Goal: Task Accomplishment & Management: Manage account settings

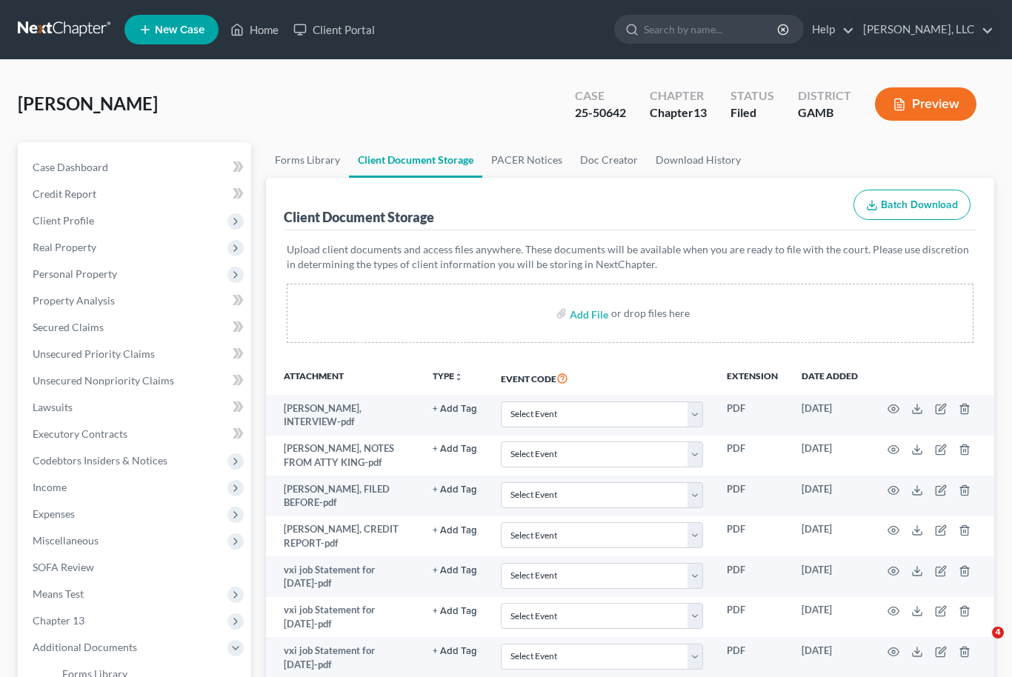
select select "12"
select select "6"
select select "22"
click at [56, 170] on span "Case Dashboard" at bounding box center [71, 167] width 76 height 13
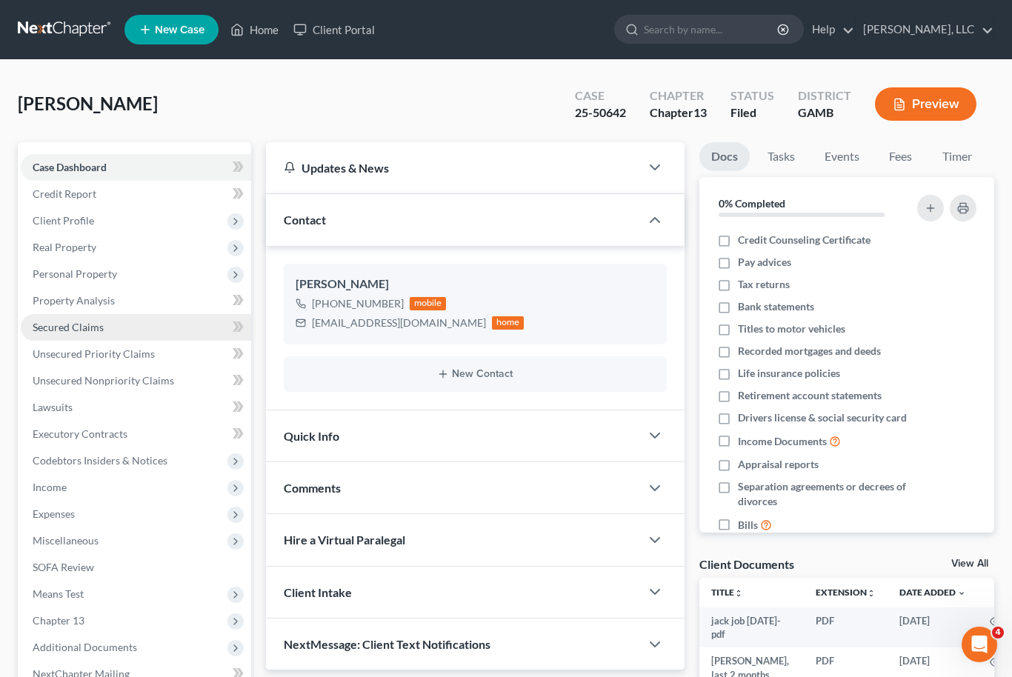
click at [102, 335] on link "Secured Claims" at bounding box center [136, 327] width 231 height 27
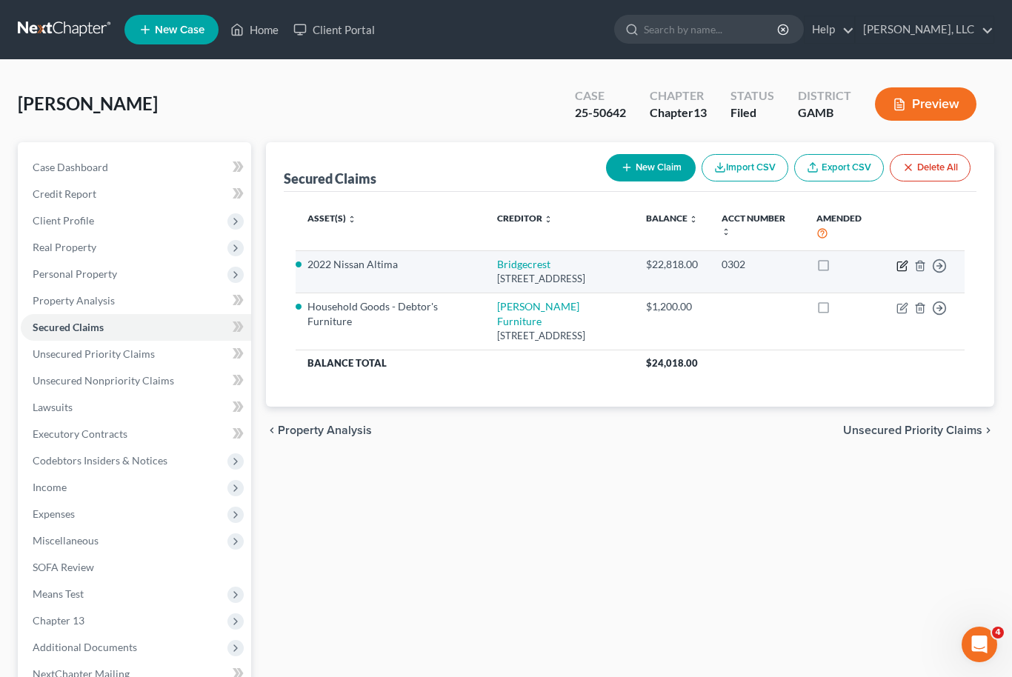
click at [906, 267] on icon "button" at bounding box center [902, 266] width 9 height 9
select select "3"
select select "2"
select select "0"
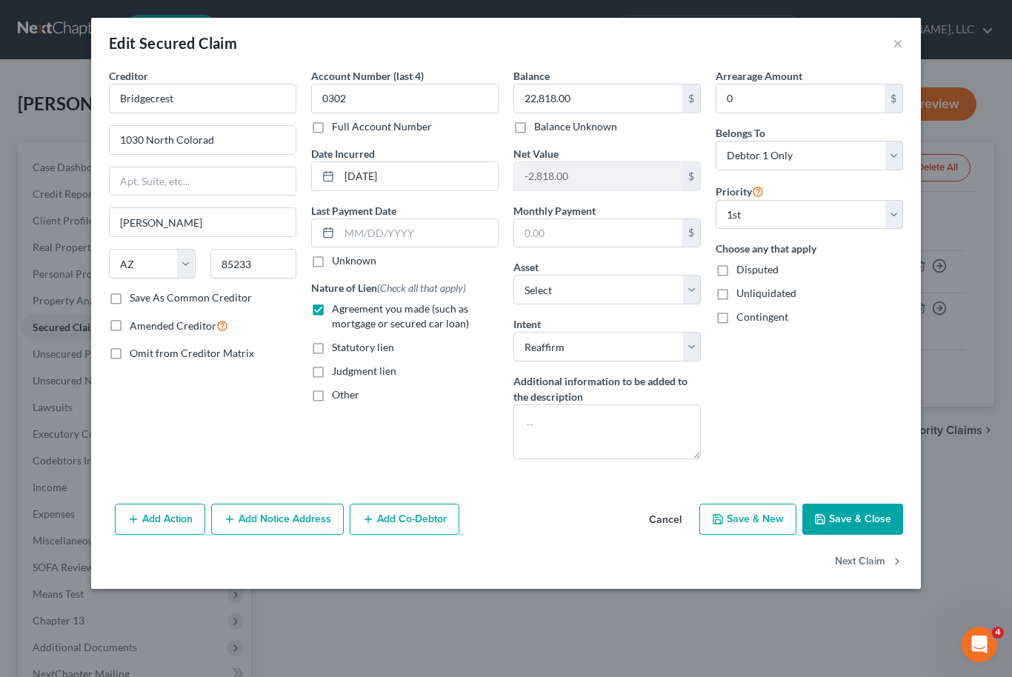
click at [886, 518] on button "Save & Close" at bounding box center [853, 519] width 101 height 31
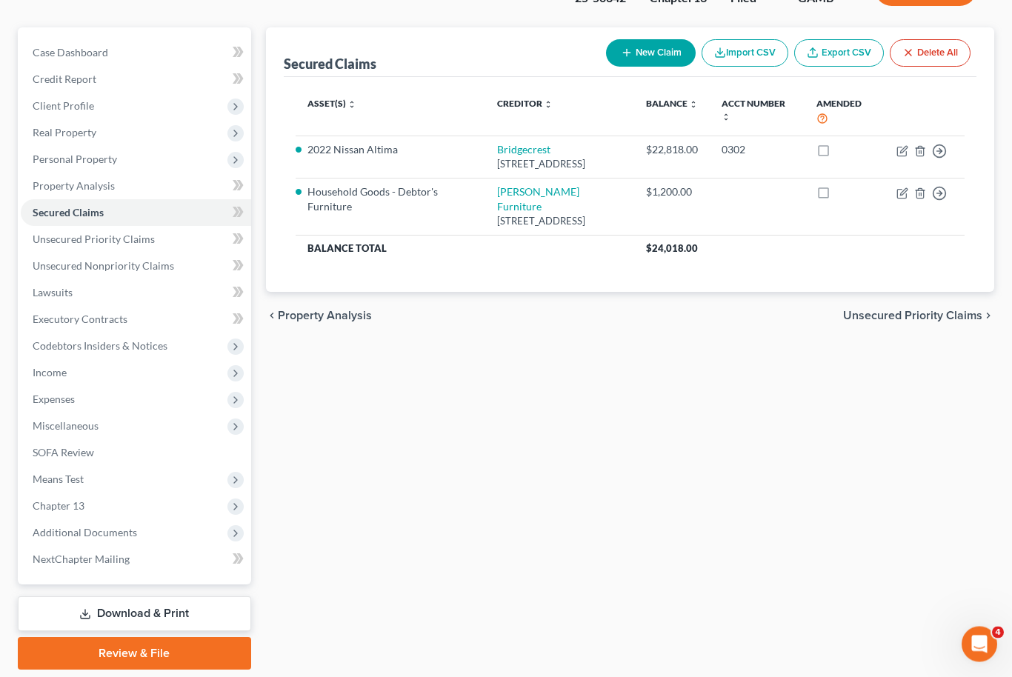
scroll to position [114, 0]
click at [162, 509] on span "Chapter 13" at bounding box center [136, 507] width 231 height 27
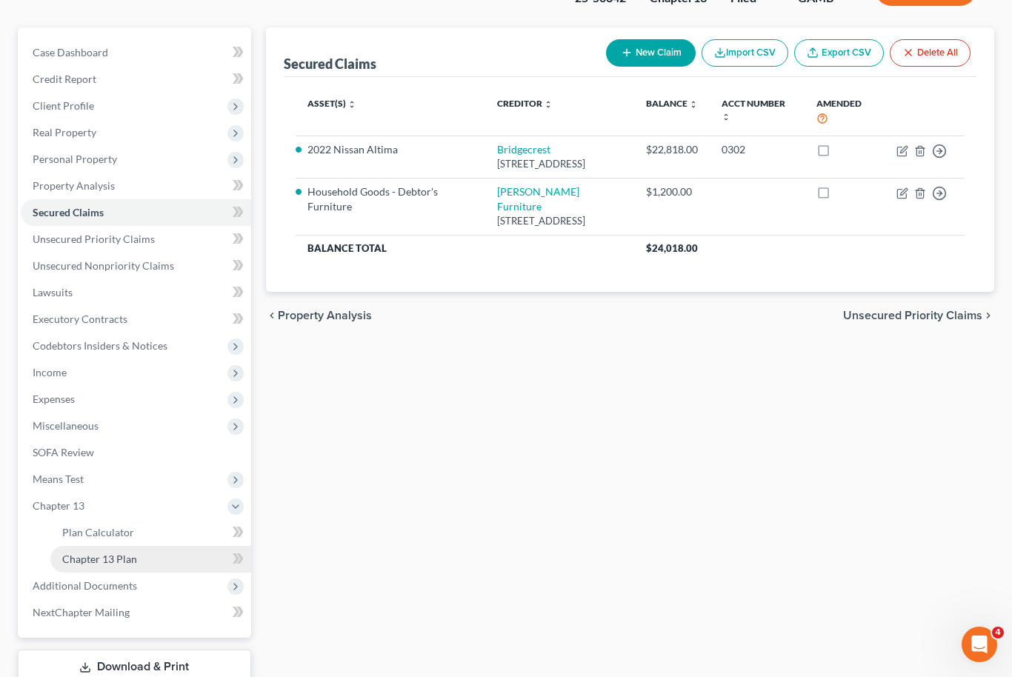
click at [149, 561] on link "Chapter 13 Plan" at bounding box center [150, 559] width 201 height 27
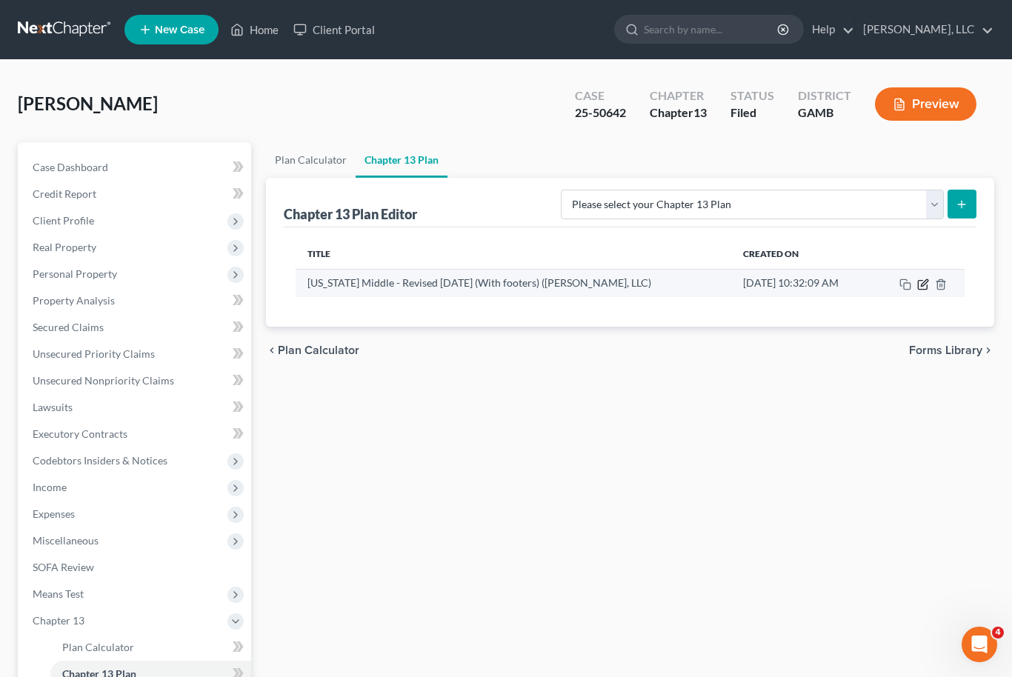
click at [928, 281] on icon "button" at bounding box center [924, 282] width 7 height 7
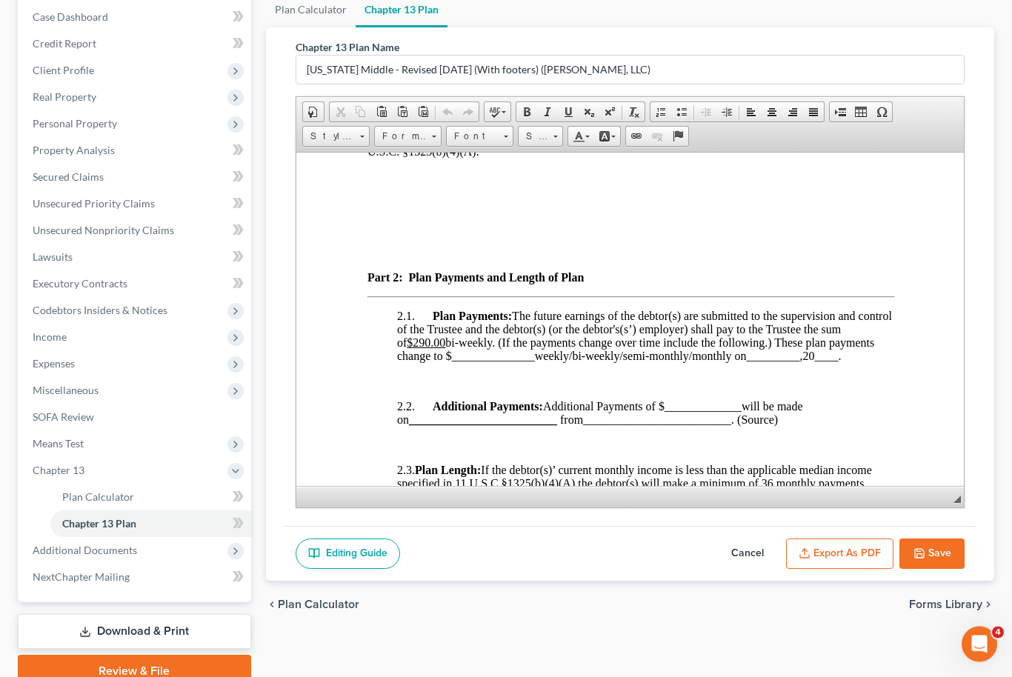
scroll to position [150, 0]
click at [946, 546] on button "Save" at bounding box center [932, 554] width 65 height 31
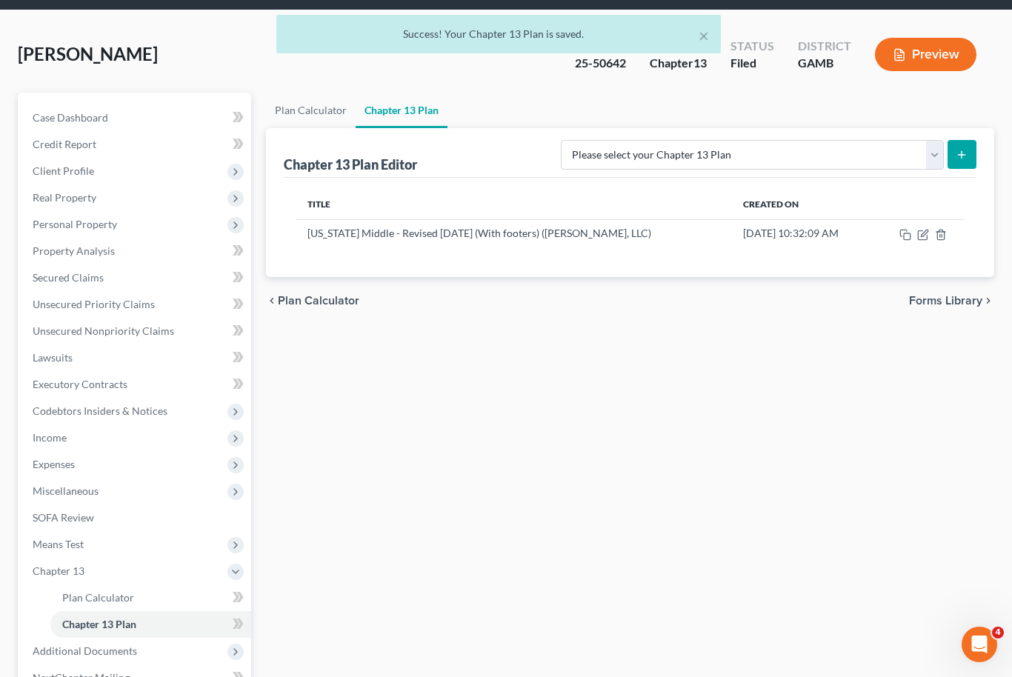
scroll to position [0, 0]
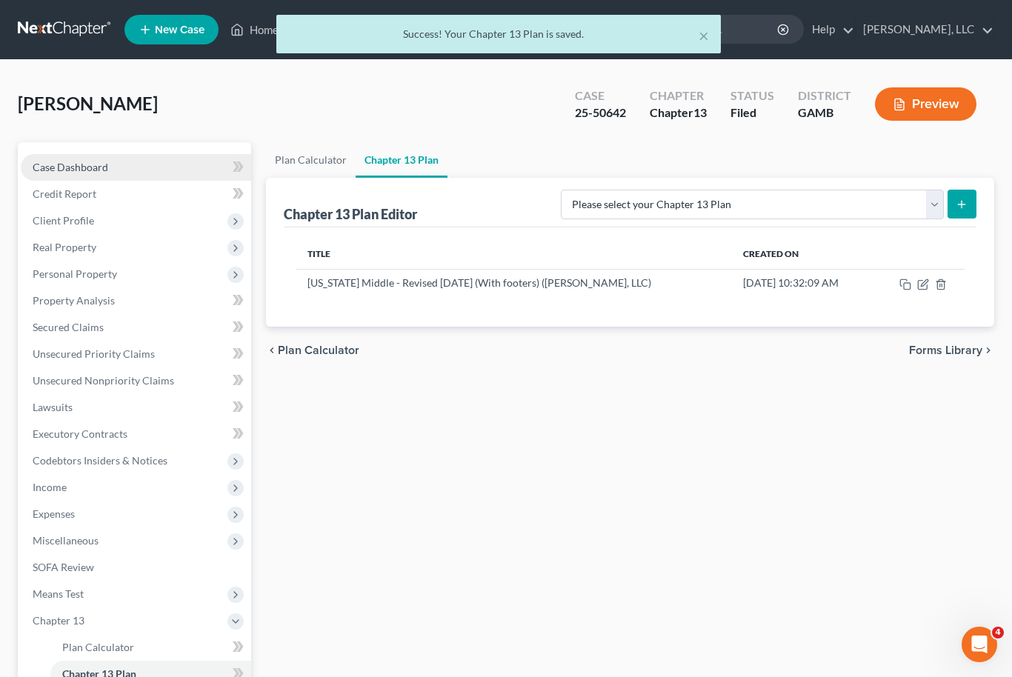
click at [121, 168] on link "Case Dashboard" at bounding box center [136, 167] width 231 height 27
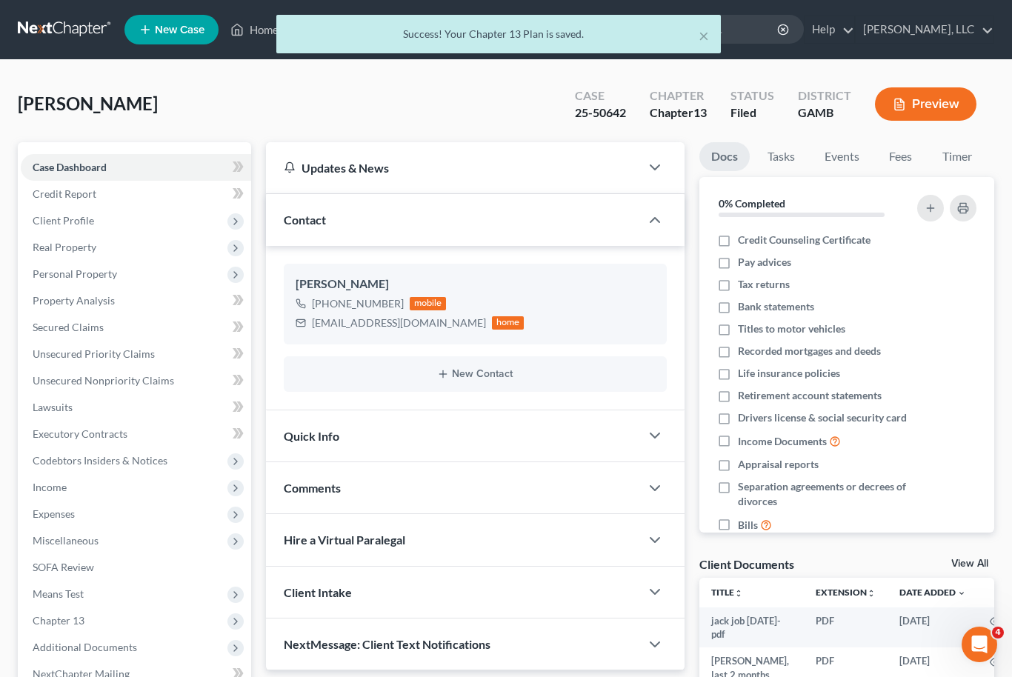
click at [981, 559] on link "View All" at bounding box center [970, 564] width 37 height 10
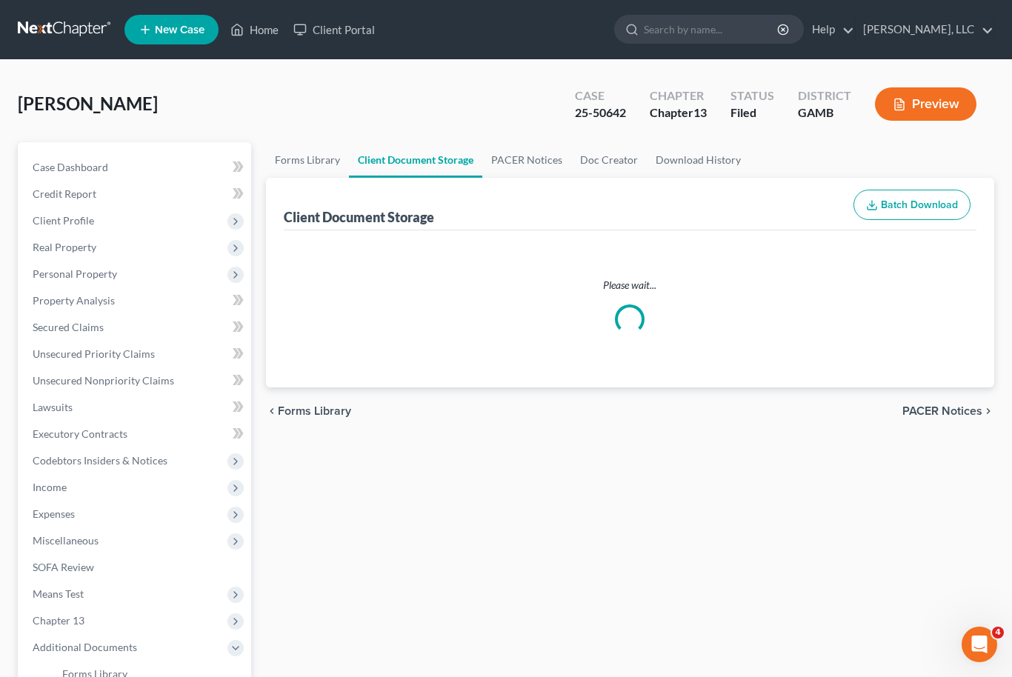
select select "12"
select select "6"
select select "22"
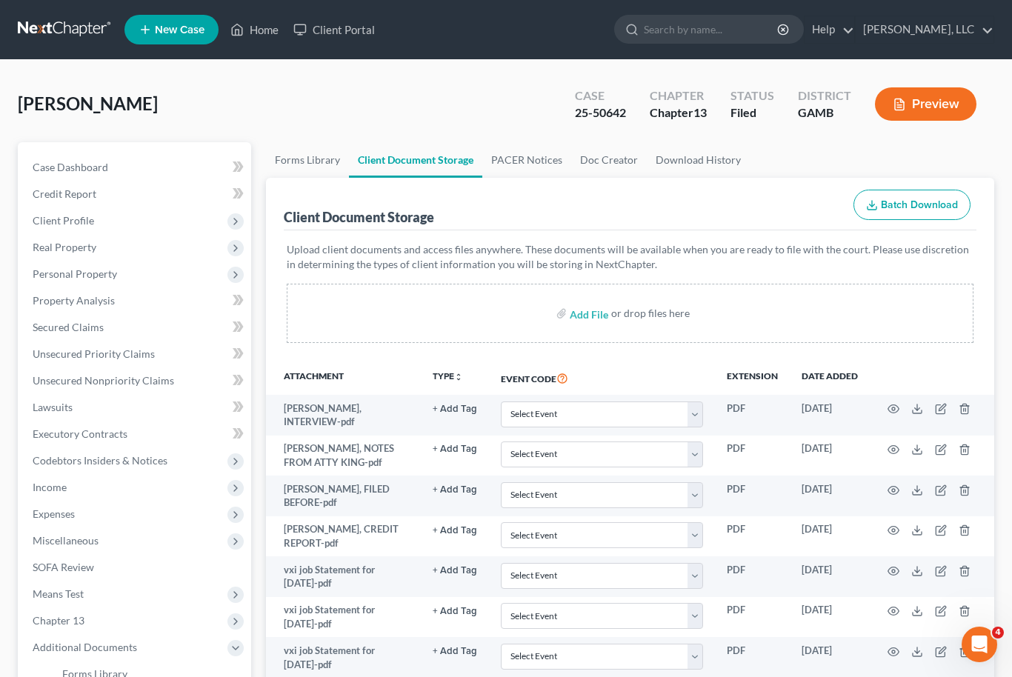
scroll to position [54, 0]
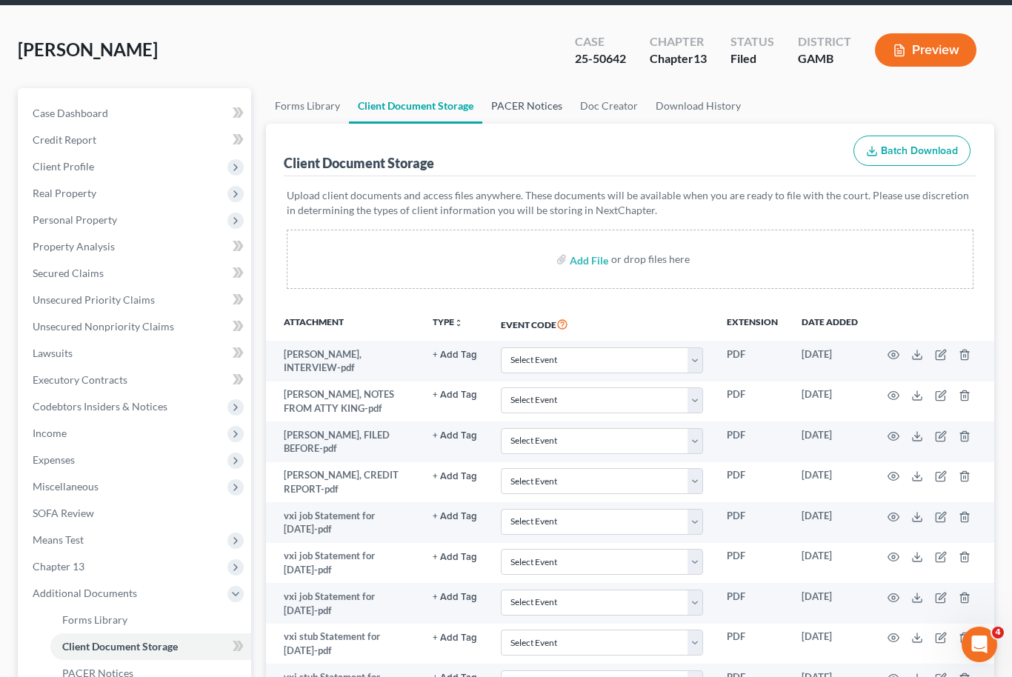
click at [522, 105] on link "PACER Notices" at bounding box center [527, 106] width 89 height 36
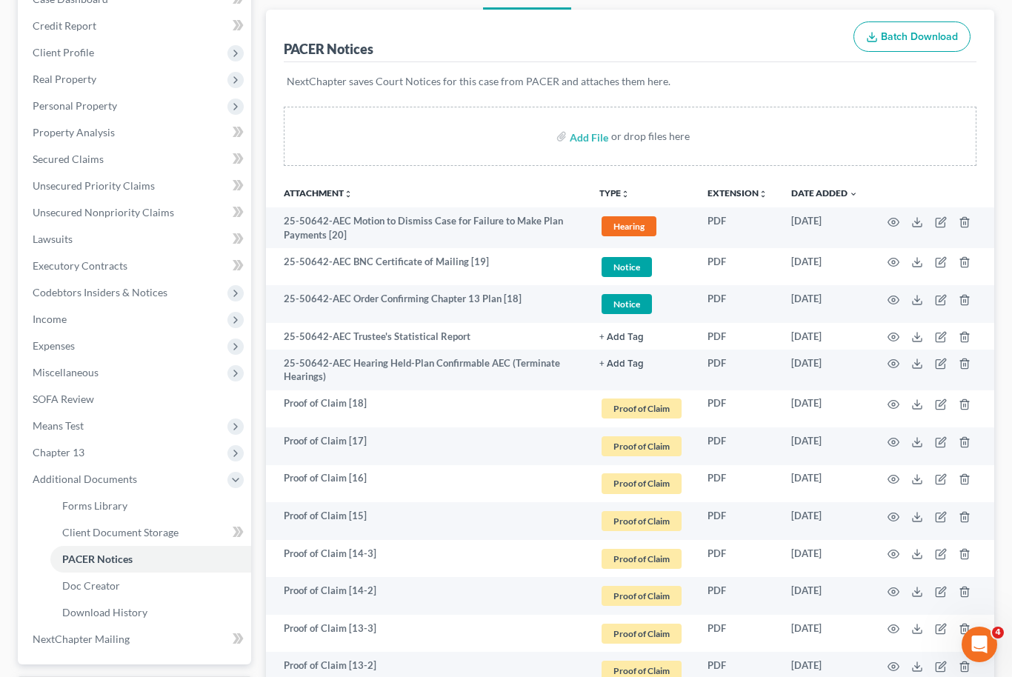
scroll to position [173, 0]
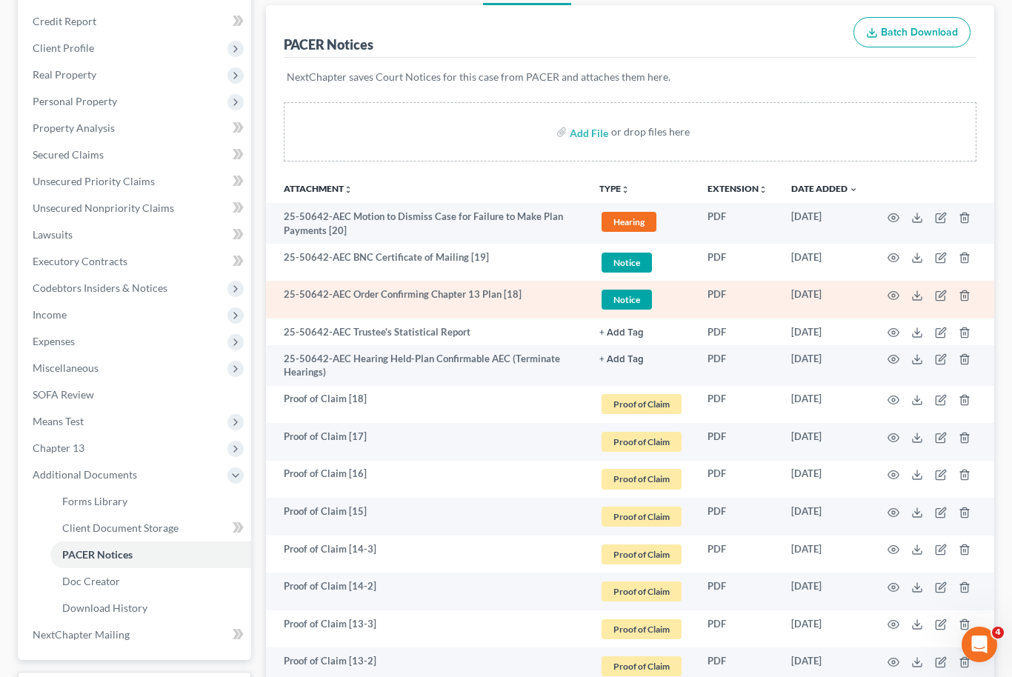
click at [913, 301] on td at bounding box center [932, 300] width 125 height 38
click at [916, 304] on td at bounding box center [932, 300] width 125 height 38
click at [921, 297] on icon at bounding box center [918, 296] width 12 height 12
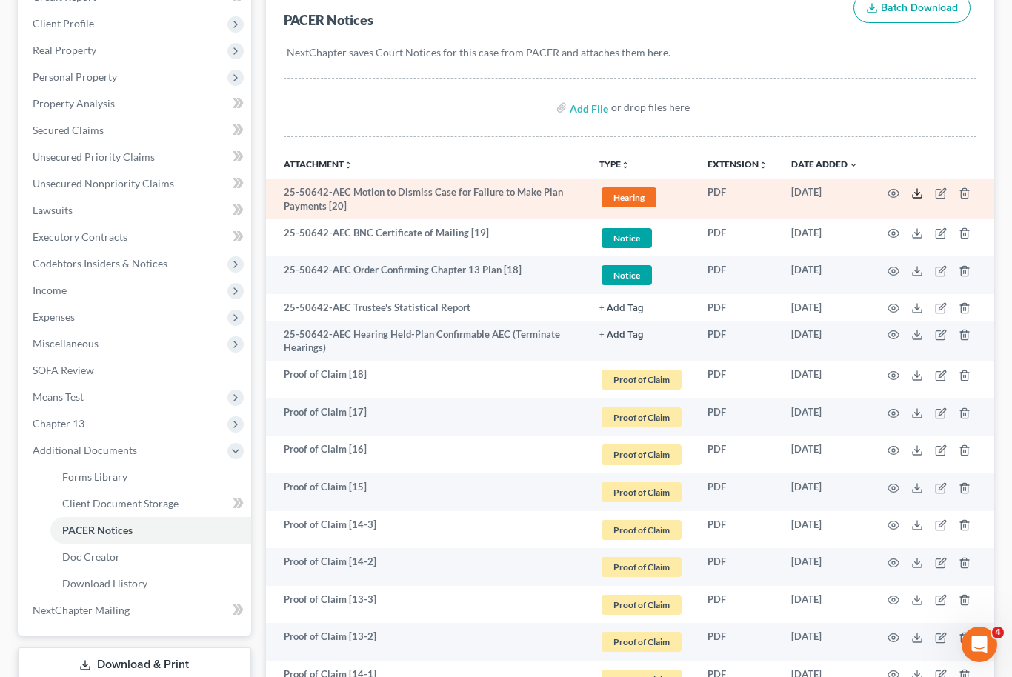
click at [921, 194] on icon at bounding box center [918, 194] width 12 height 12
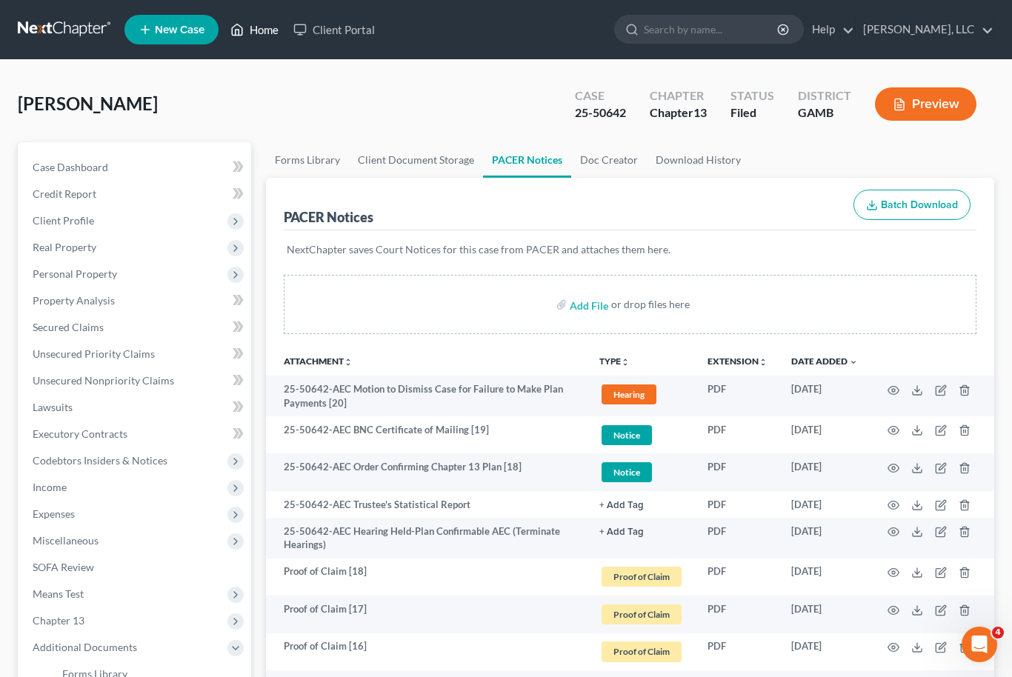
click at [262, 33] on link "Home" at bounding box center [254, 29] width 63 height 27
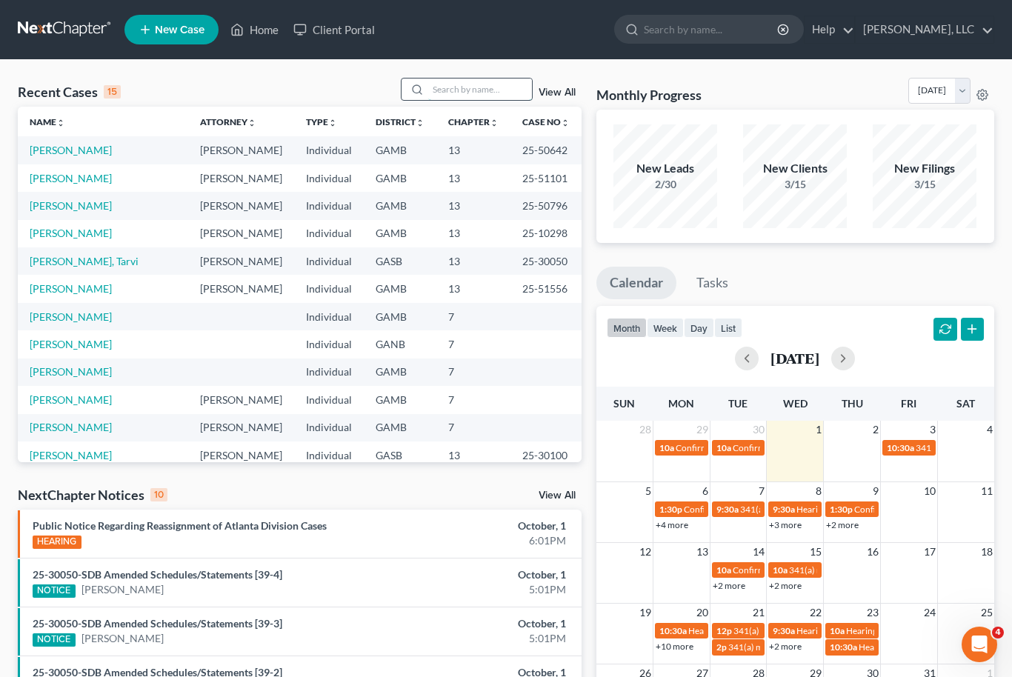
click at [448, 87] on input "search" at bounding box center [480, 89] width 104 height 21
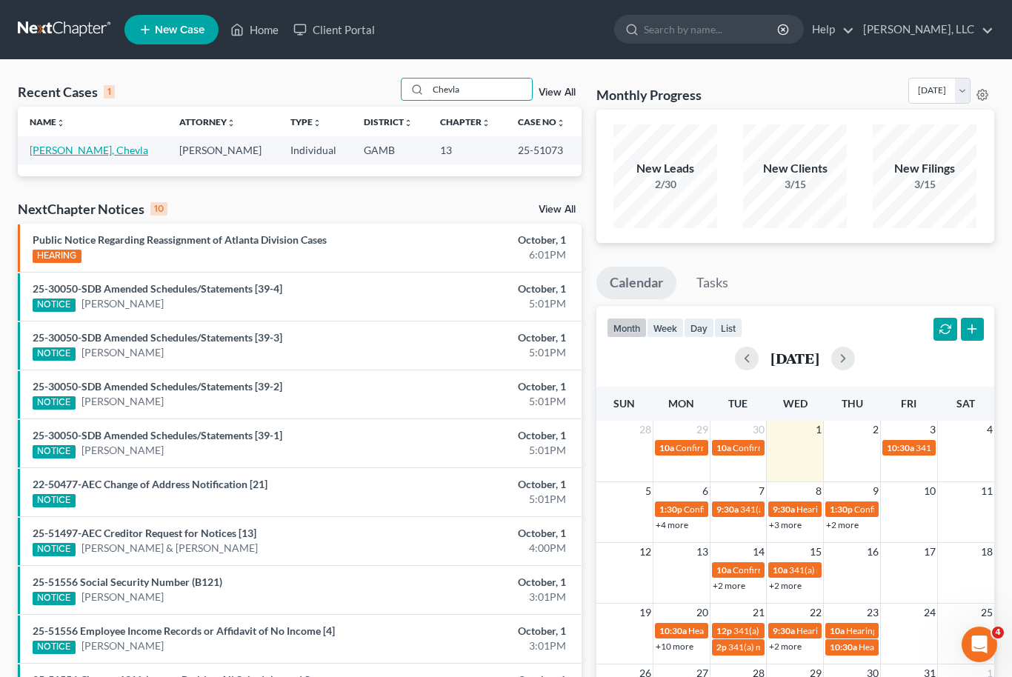
type input "Chevla"
click at [53, 150] on link "[PERSON_NAME], Chevla" at bounding box center [89, 150] width 119 height 13
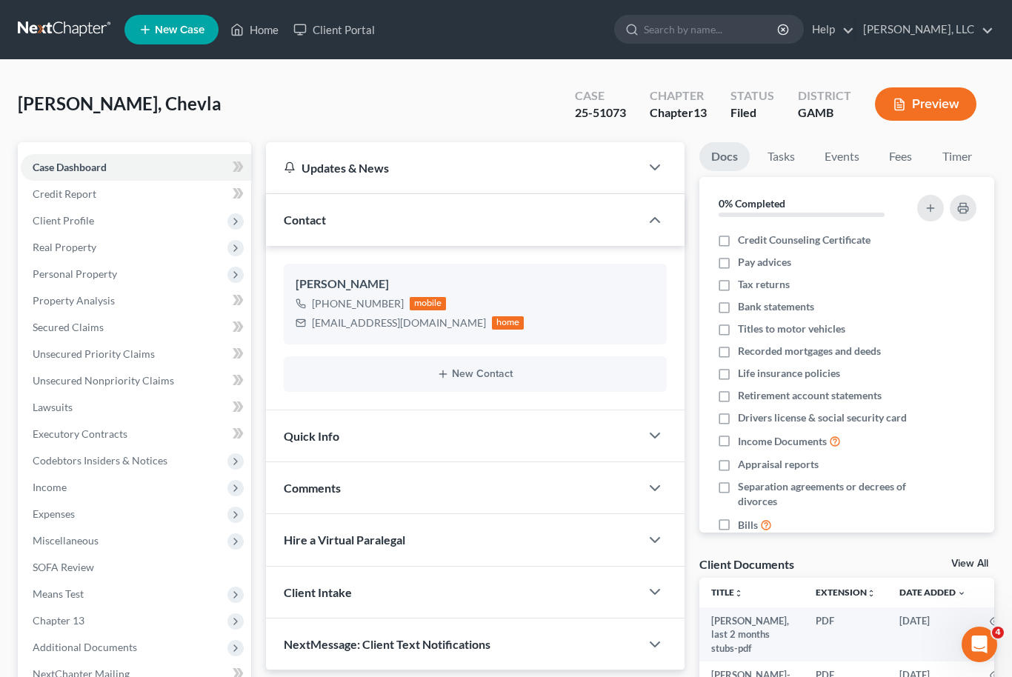
click at [982, 559] on link "View All" at bounding box center [970, 564] width 37 height 10
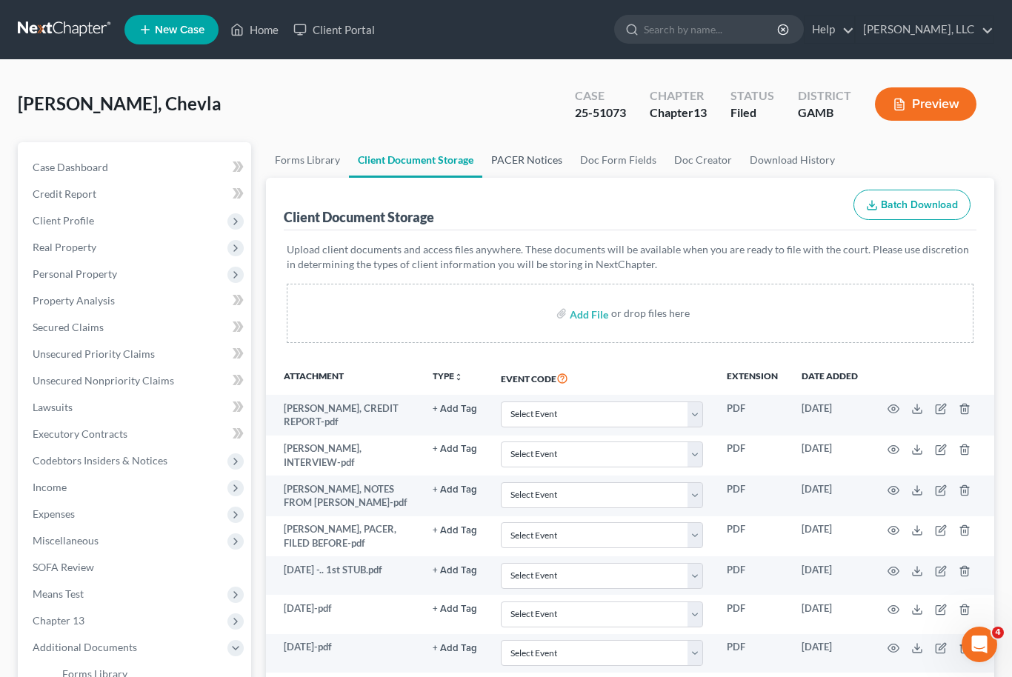
click at [543, 165] on link "PACER Notices" at bounding box center [527, 160] width 89 height 36
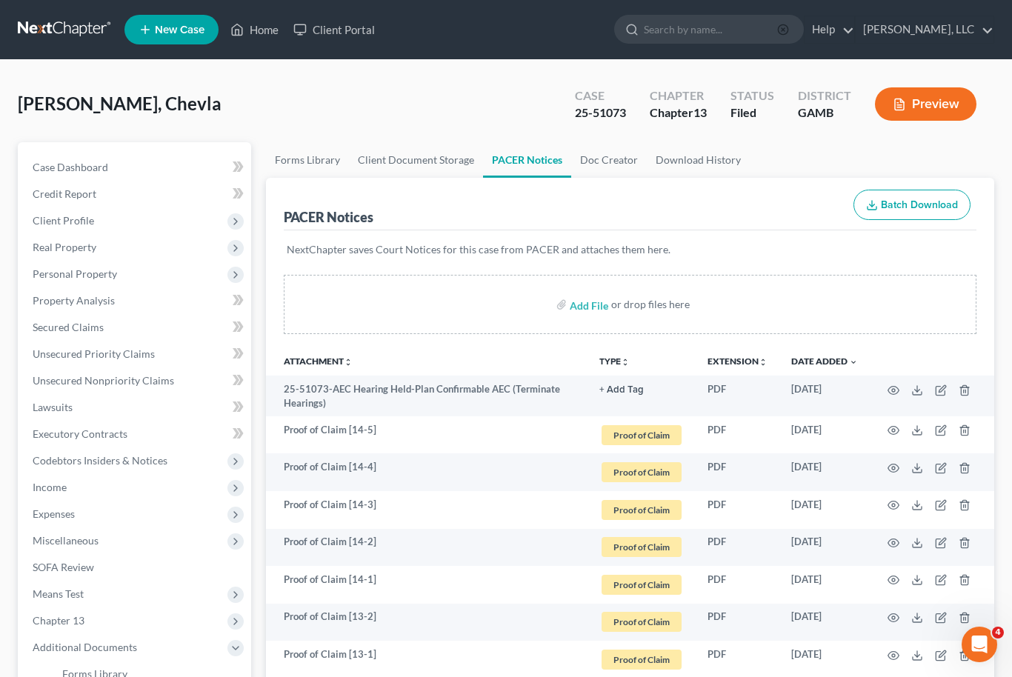
click at [789, 35] on icon "button" at bounding box center [783, 30] width 12 height 12
click at [252, 30] on link "Home" at bounding box center [254, 29] width 63 height 27
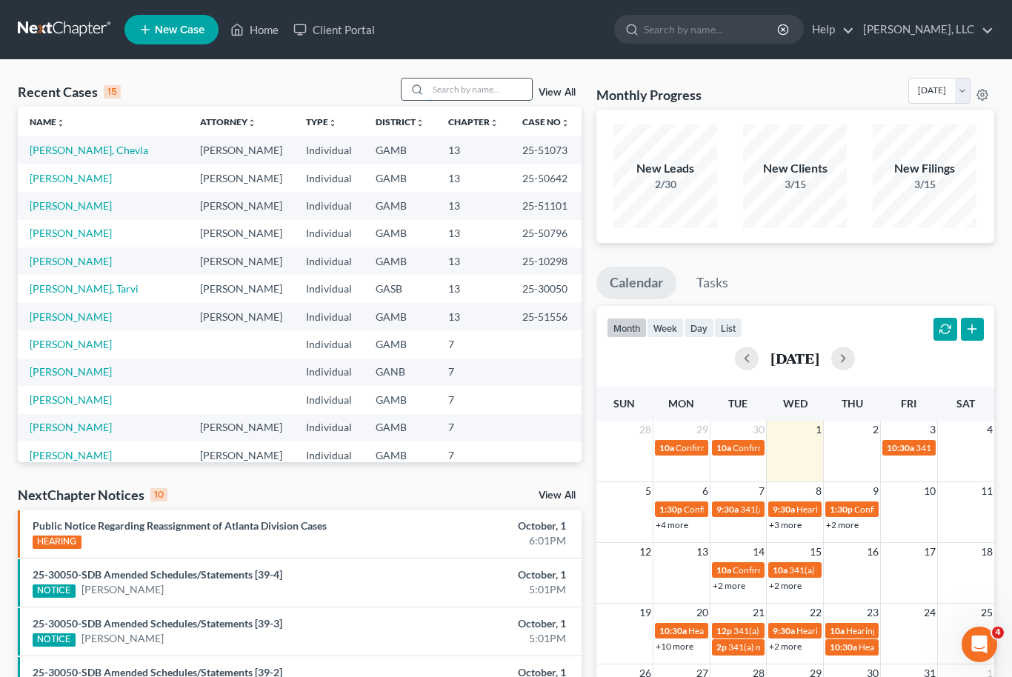
click at [460, 91] on input "search" at bounding box center [480, 89] width 104 height 21
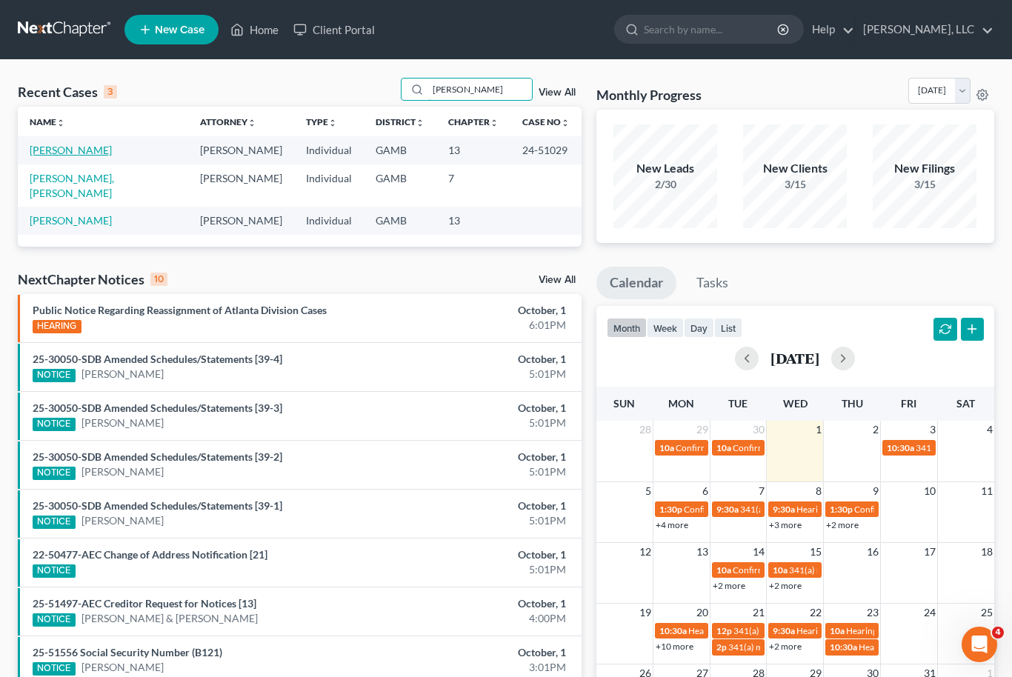
type input "[PERSON_NAME]"
click at [40, 147] on link "[PERSON_NAME]" at bounding box center [71, 150] width 82 height 13
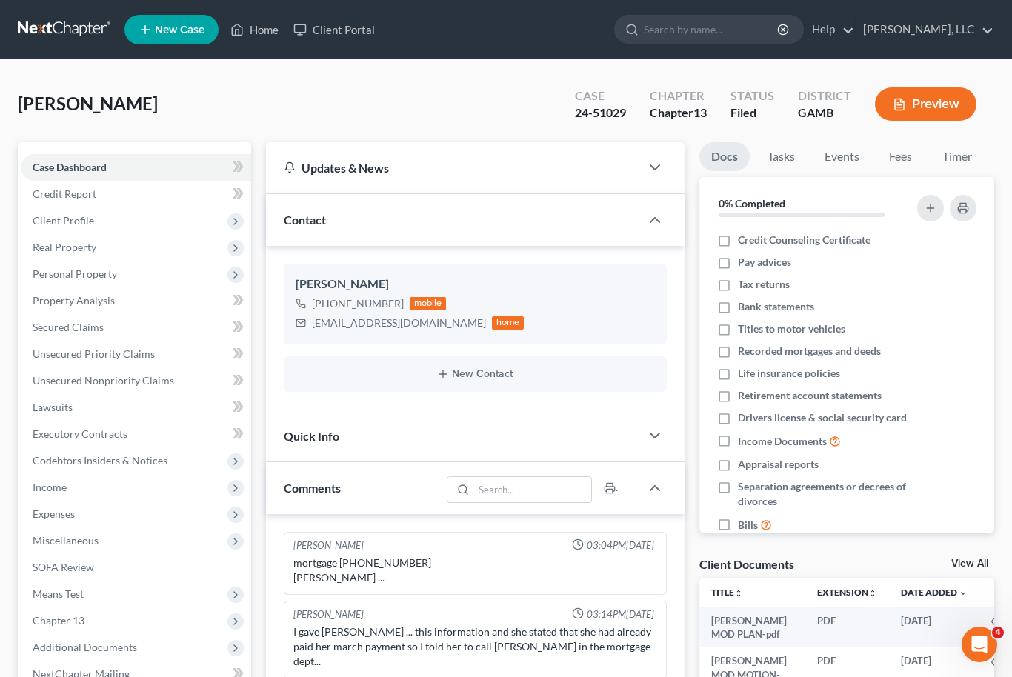
click at [981, 563] on link "View All" at bounding box center [970, 564] width 37 height 10
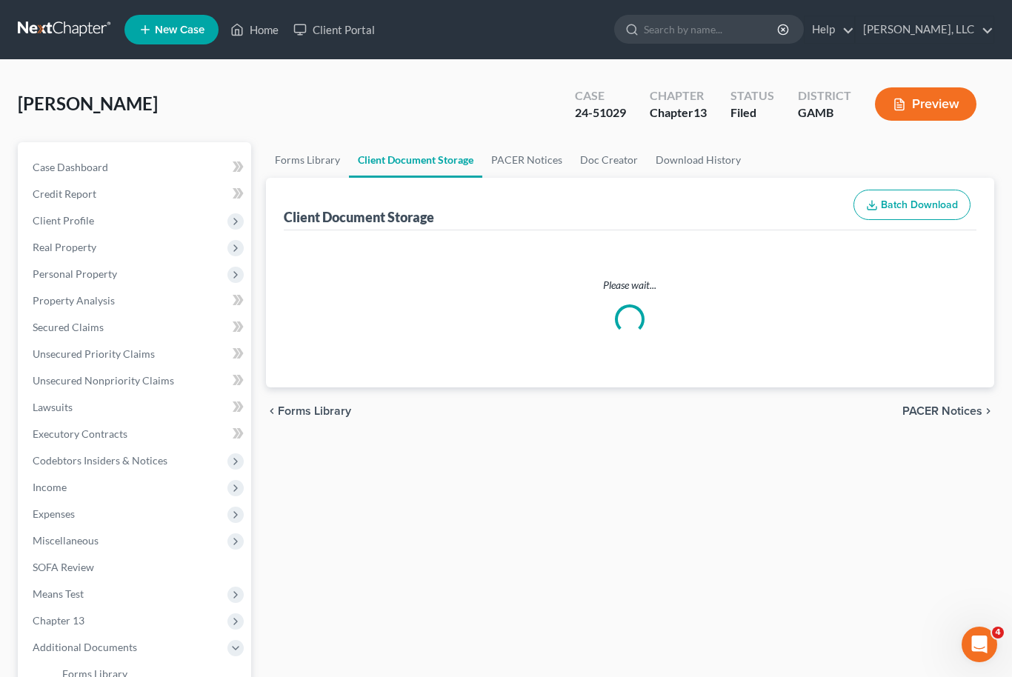
select select "12"
select select "6"
select select "22"
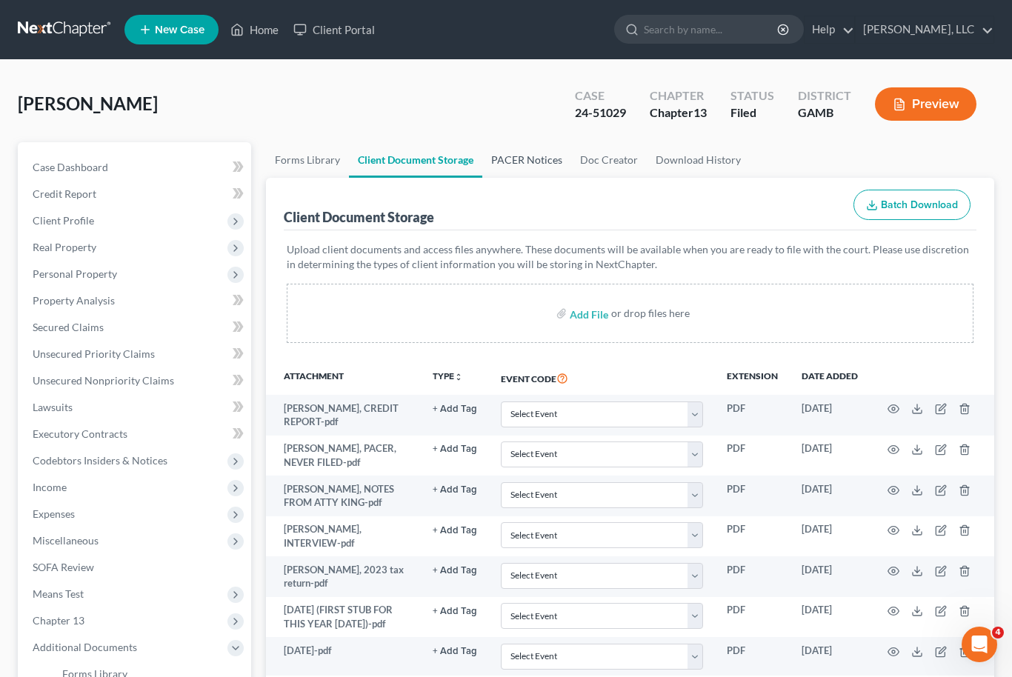
click at [535, 156] on link "PACER Notices" at bounding box center [527, 160] width 89 height 36
